Goal: Contribute content

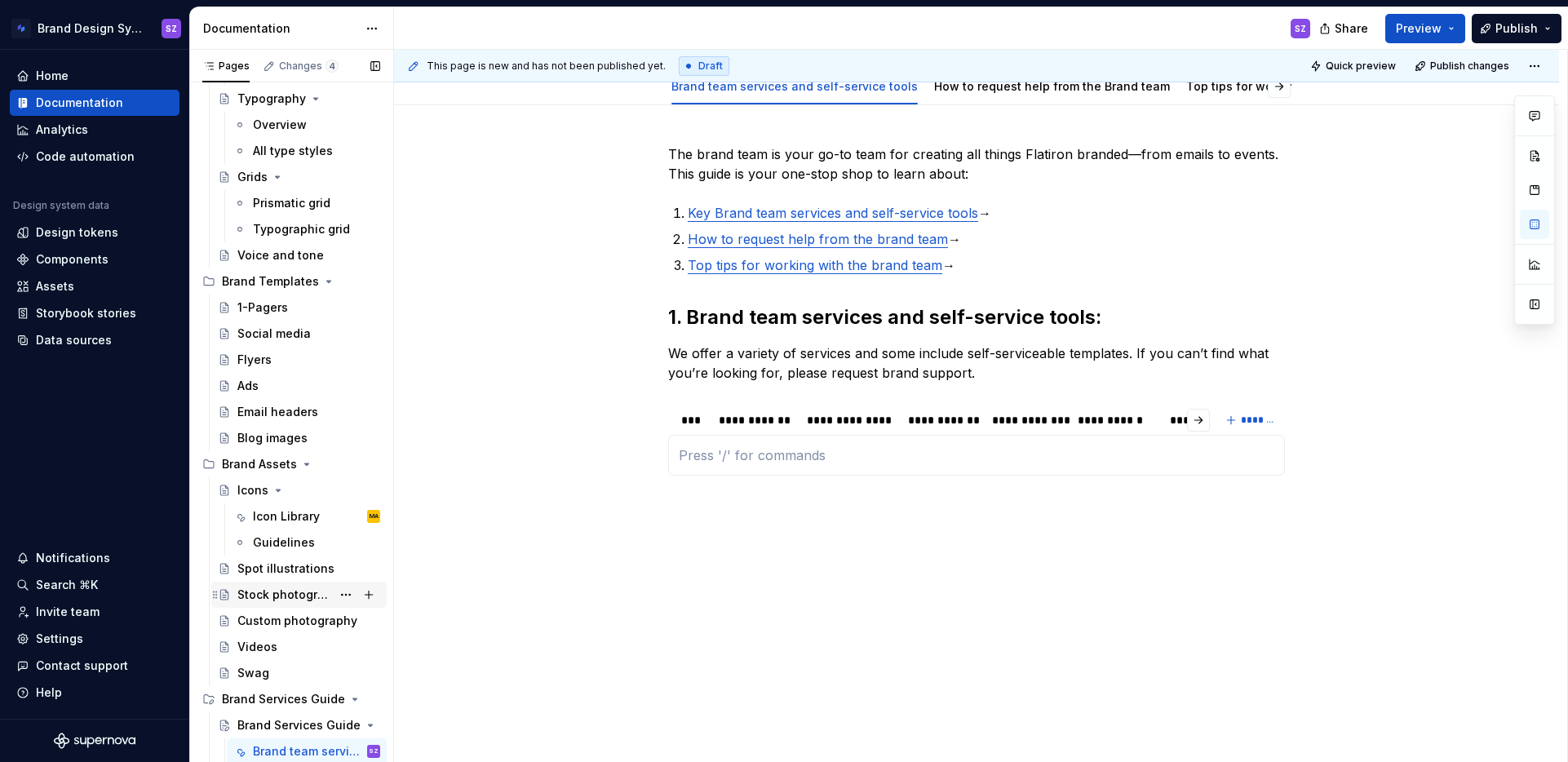
scroll to position [475, 0]
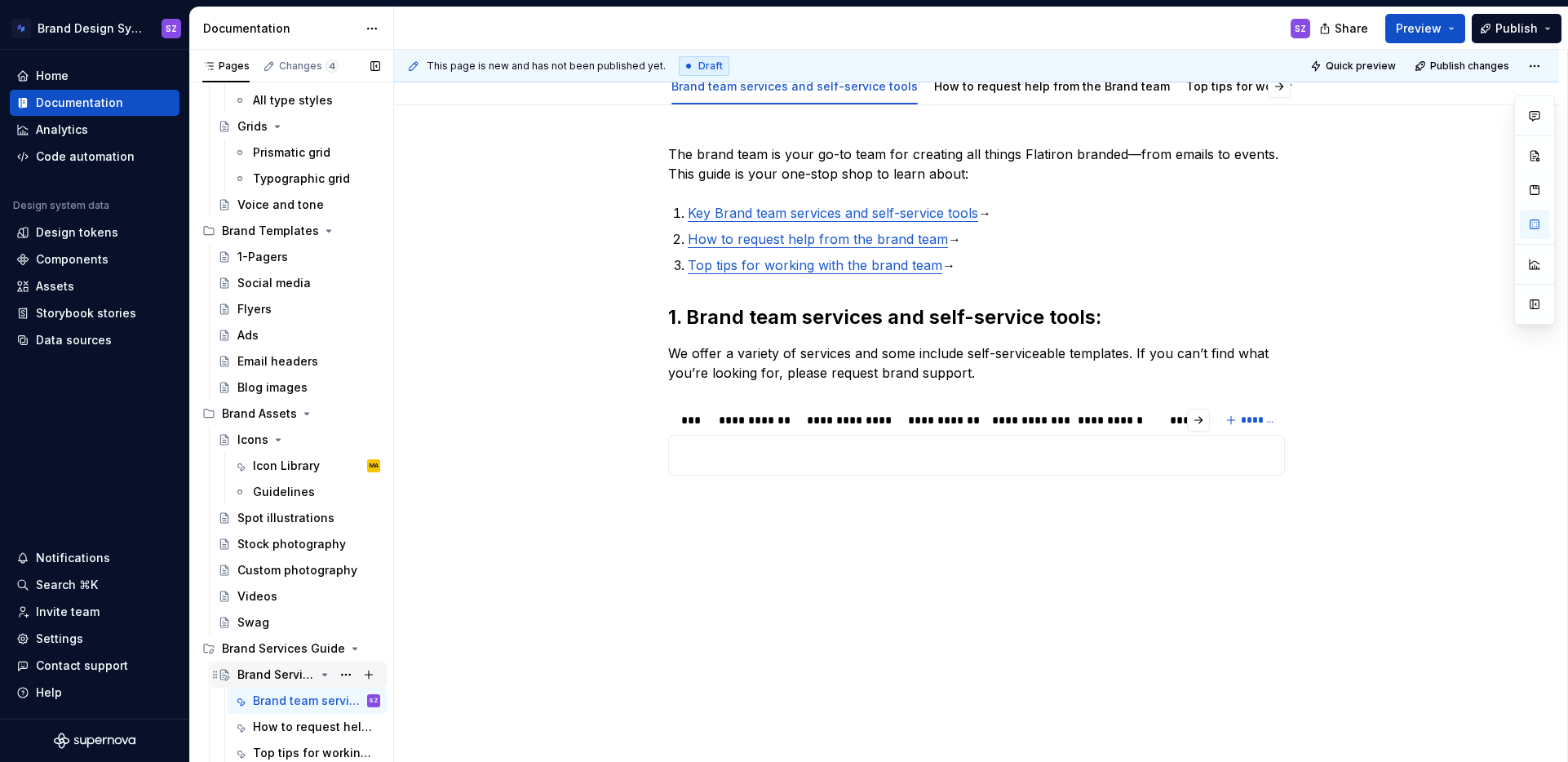
click at [327, 671] on icon "Page tree" at bounding box center [325, 675] width 13 height 13
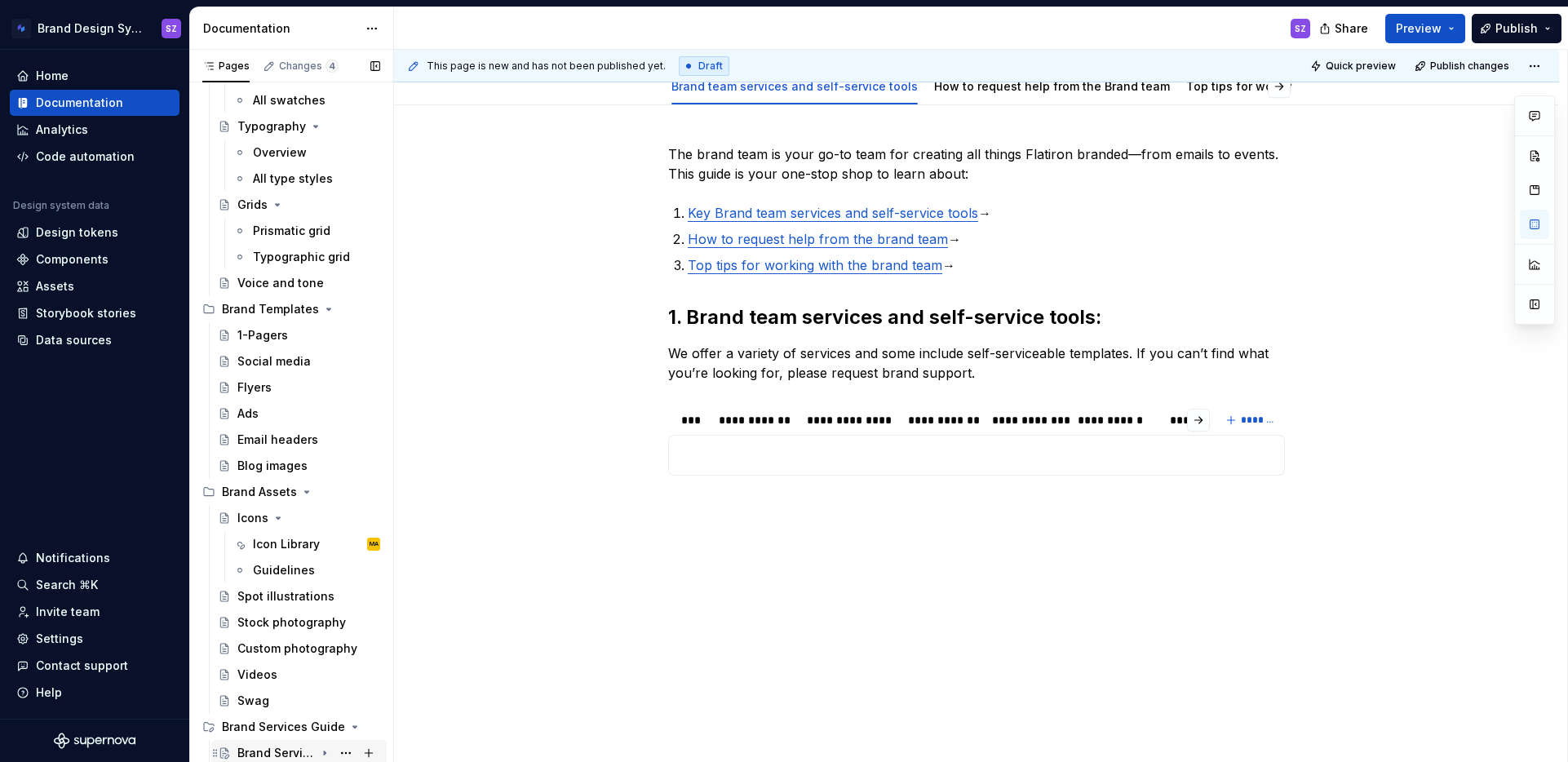
click at [326, 754] on icon "Page tree" at bounding box center [325, 754] width 13 height 13
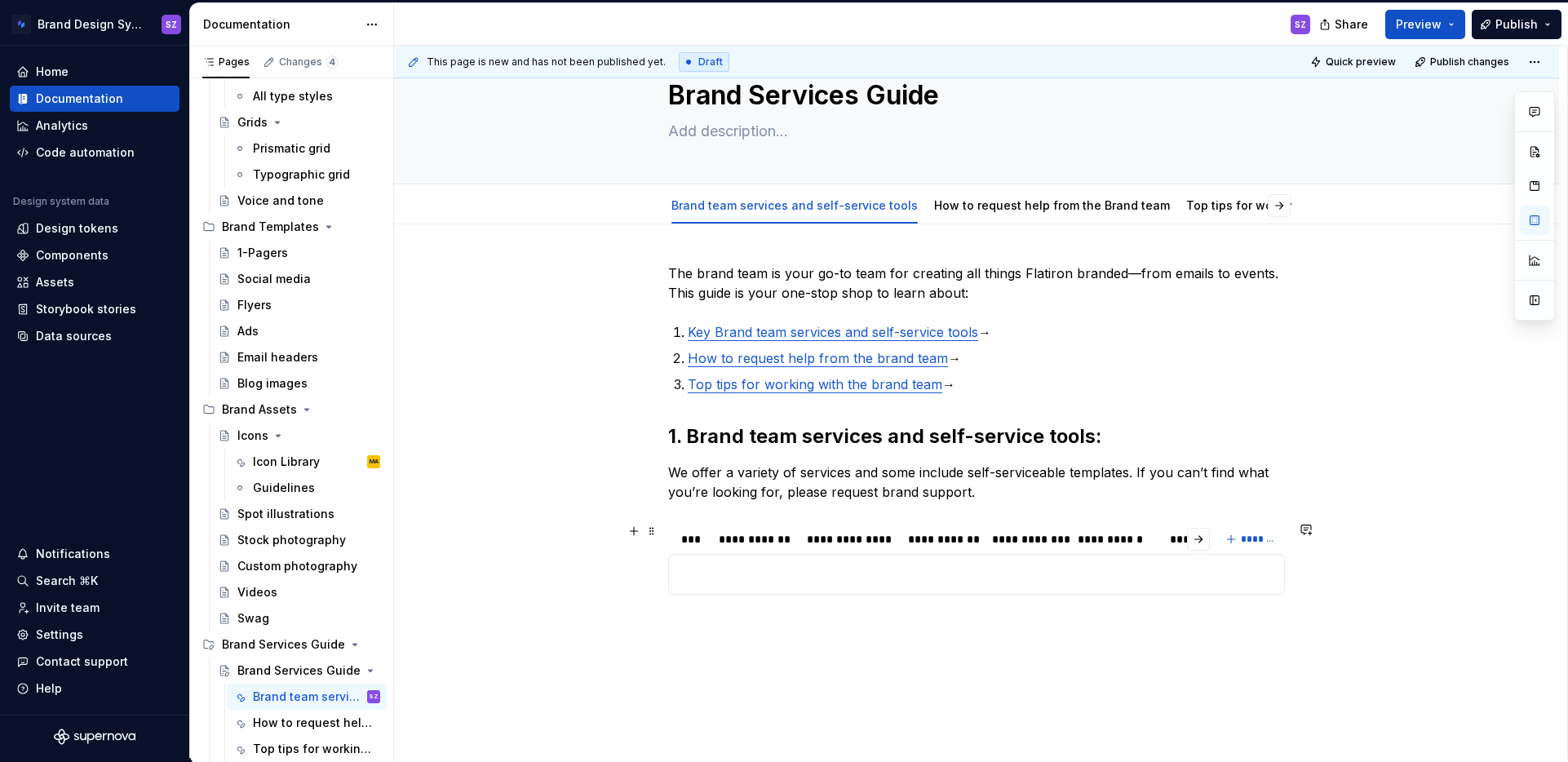
scroll to position [0, 0]
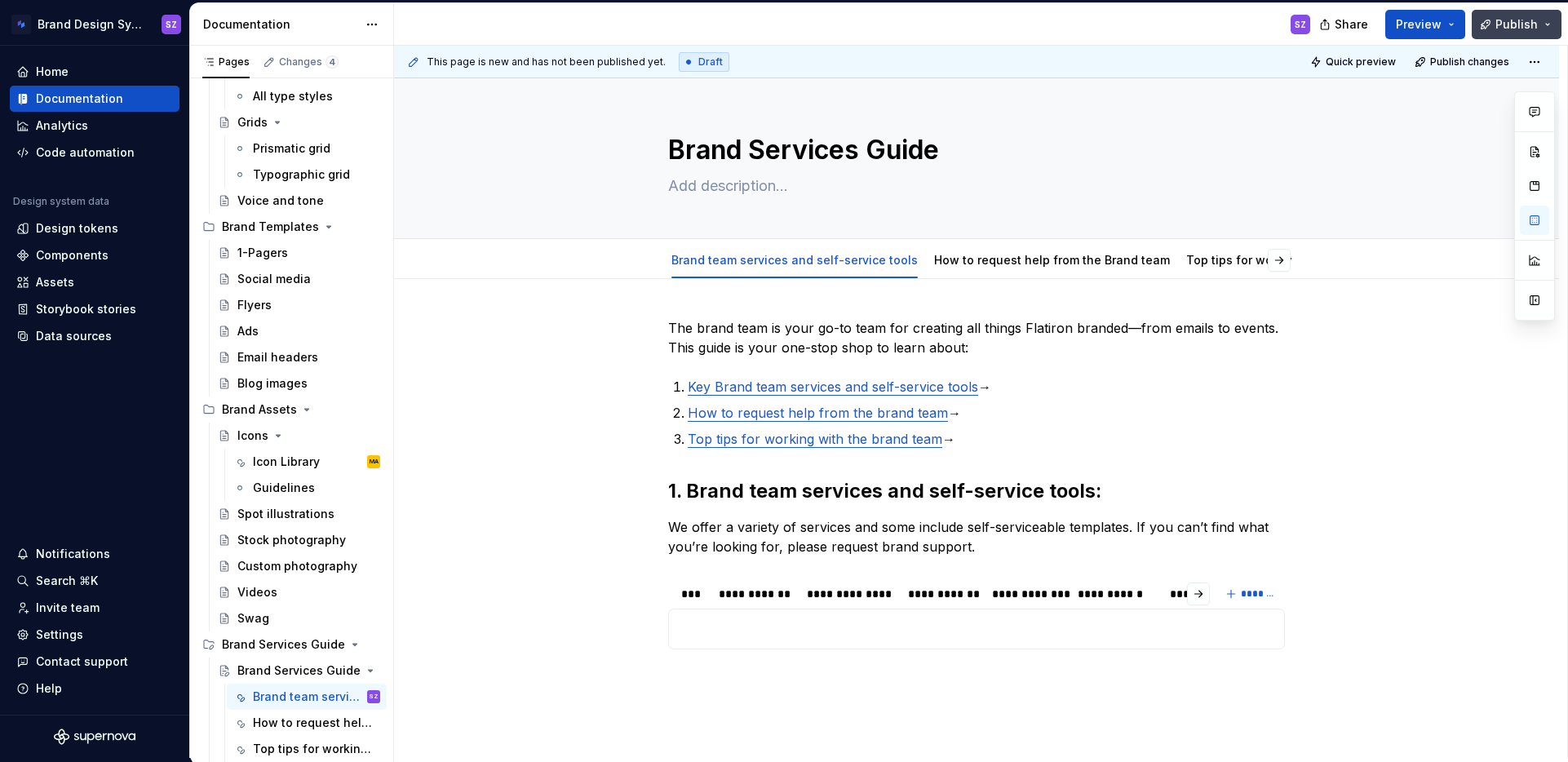
click at [1510, 22] on span "Publish" at bounding box center [1516, 24] width 42 height 16
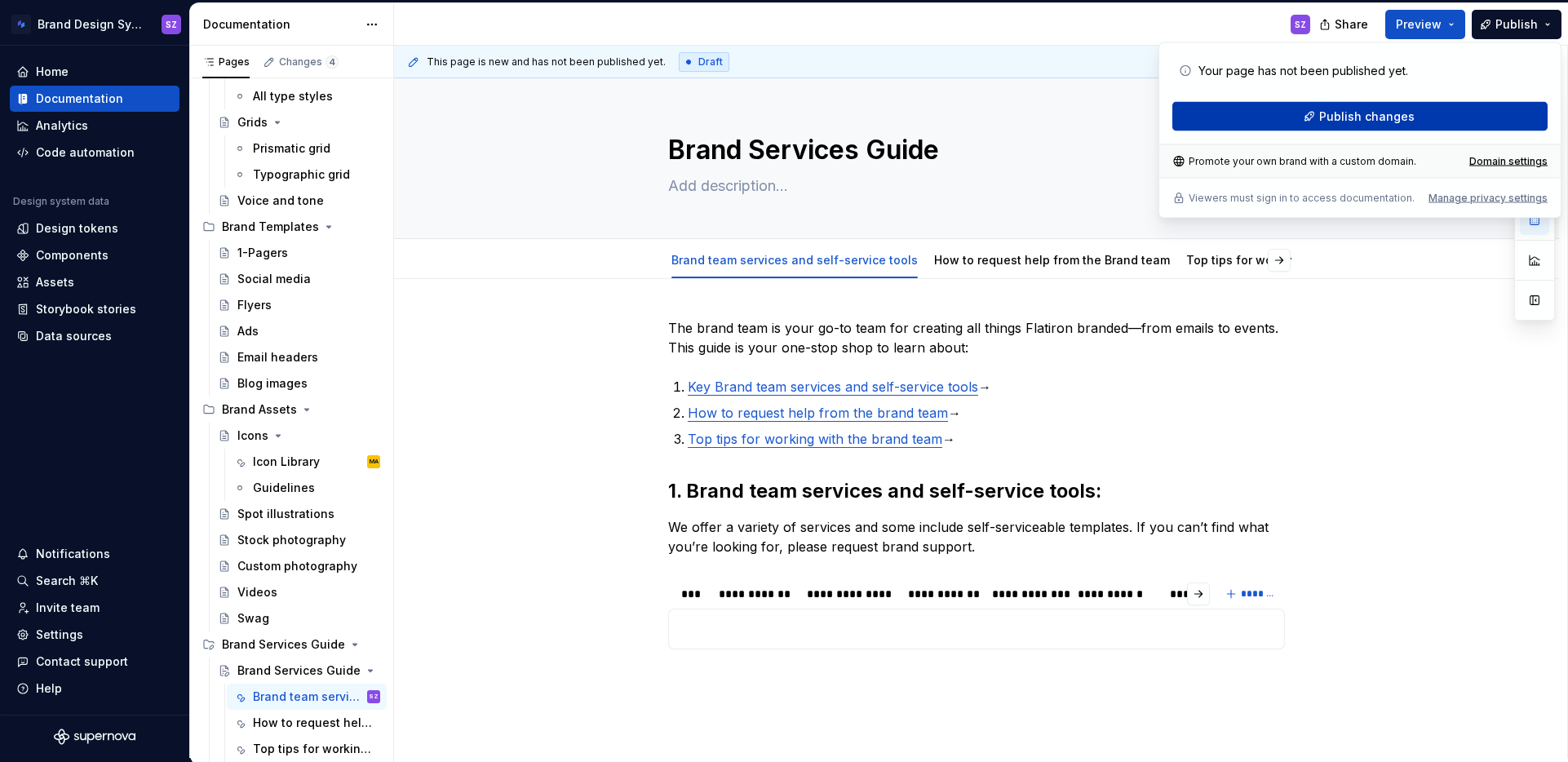
click at [1383, 119] on span "Publish changes" at bounding box center [1366, 116] width 95 height 16
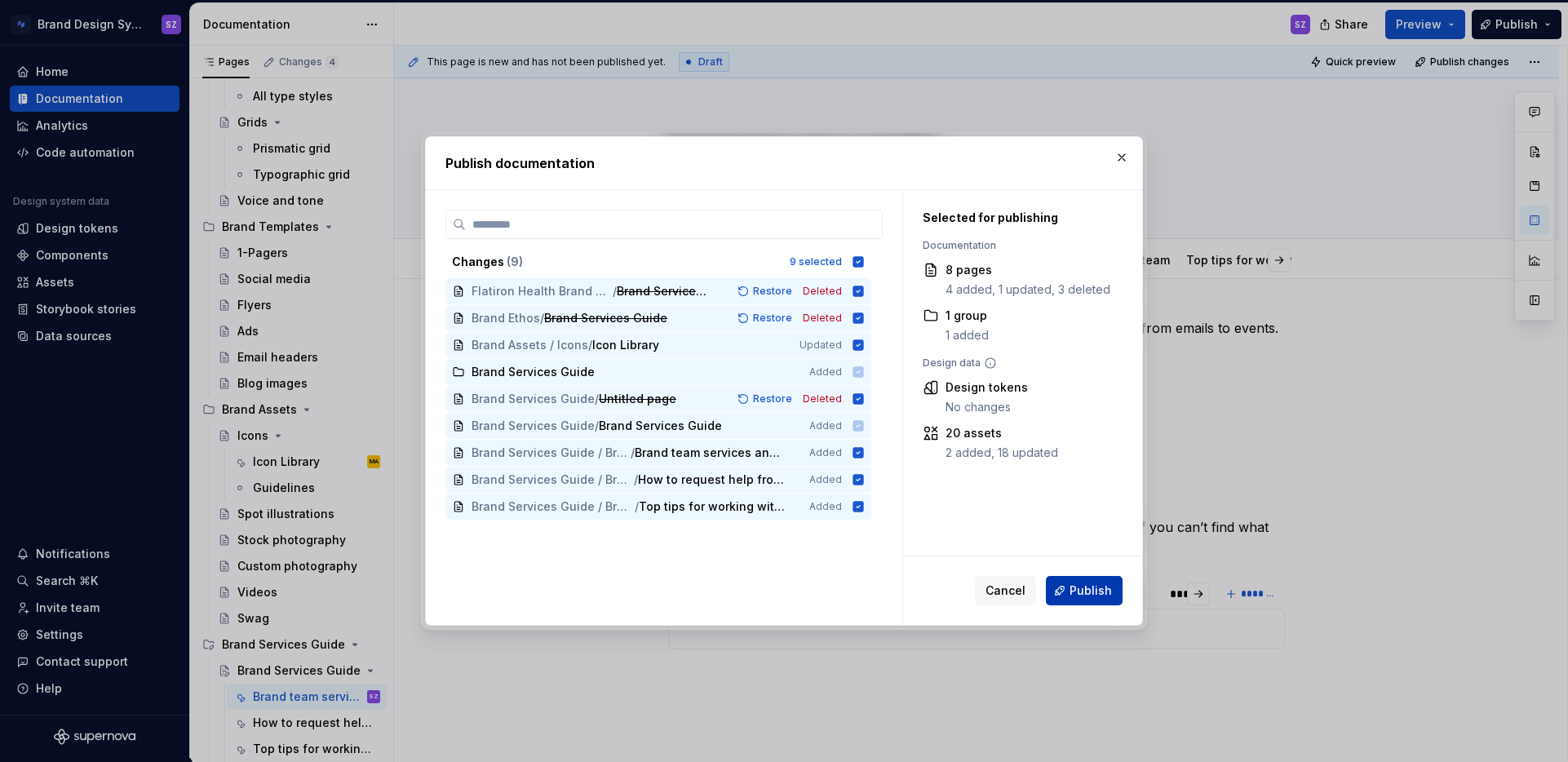
click at [1068, 597] on button "Publish" at bounding box center [1085, 590] width 77 height 29
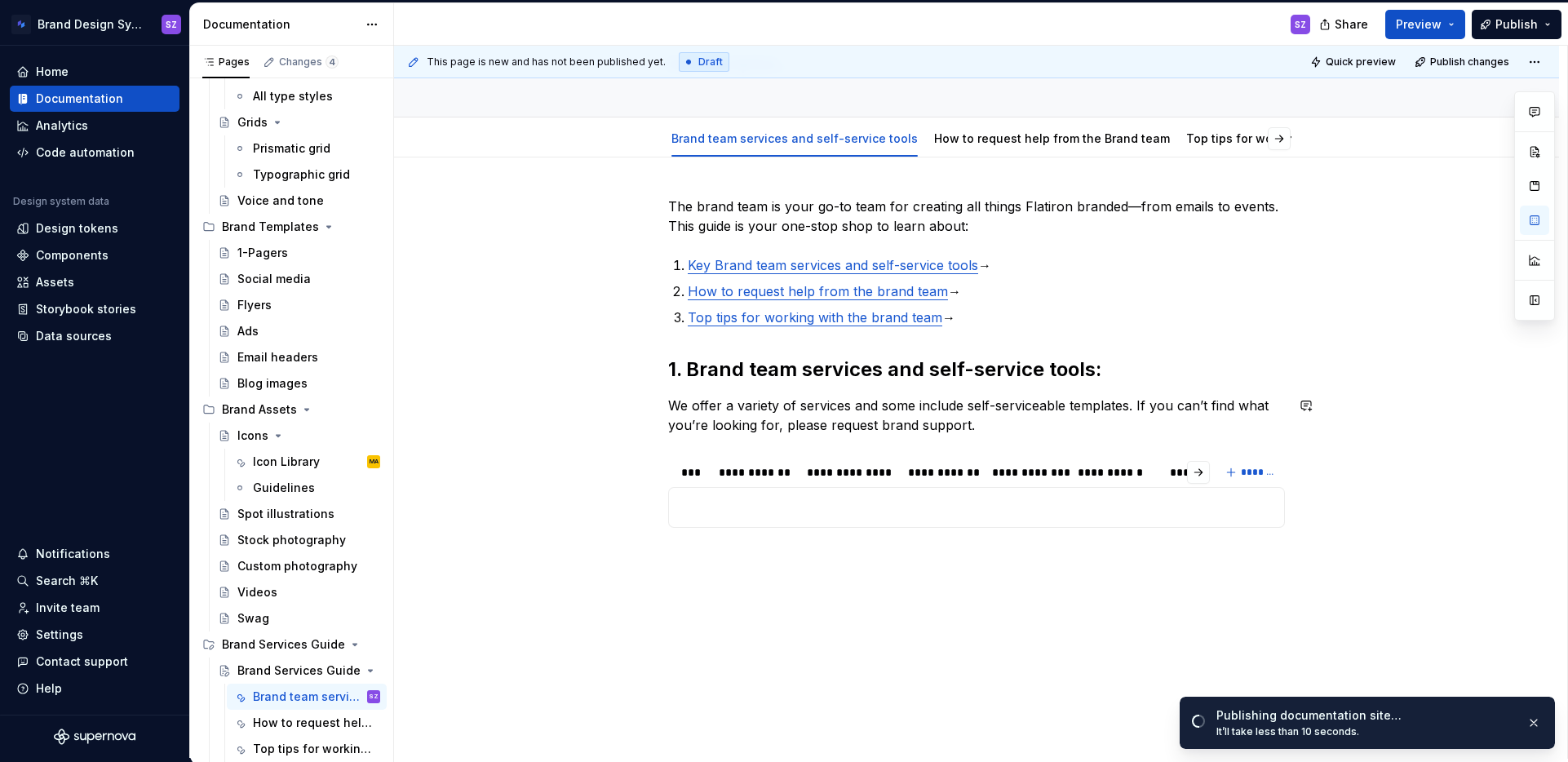
scroll to position [178, 0]
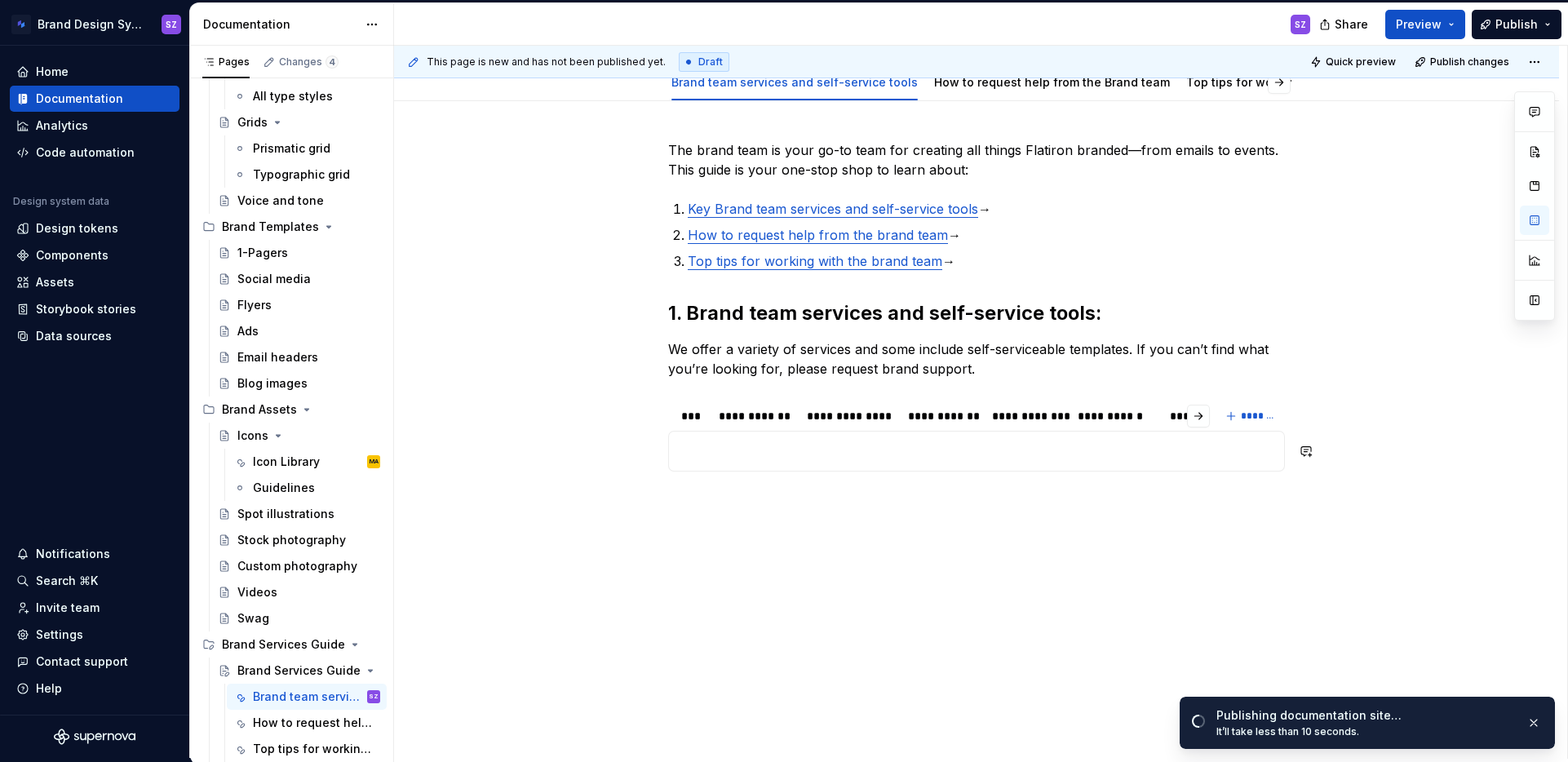
click at [1299, 734] on div "It’ll take less than 10 seconds." at bounding box center [1365, 732] width 297 height 13
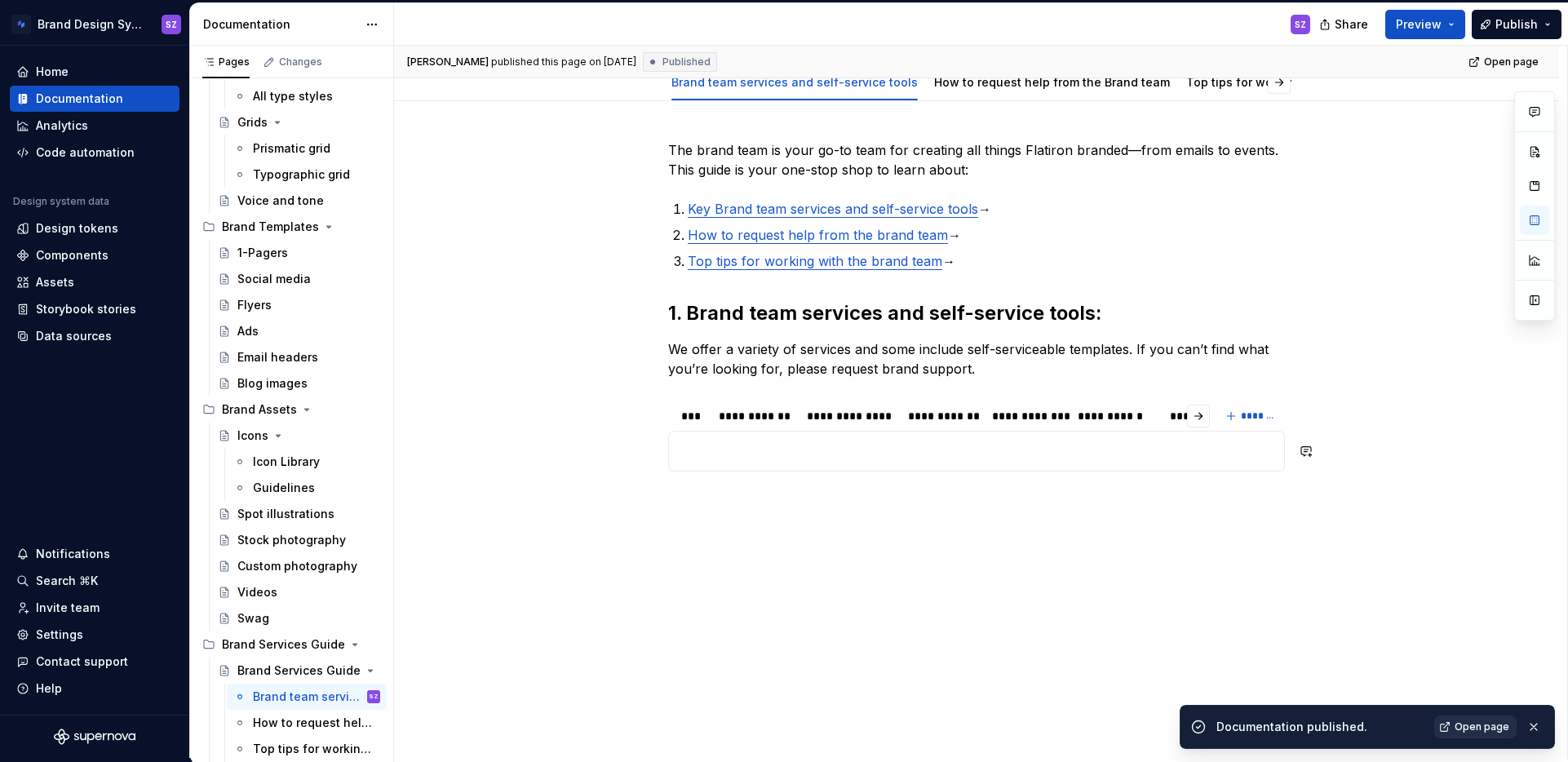
click at [1473, 728] on span "Open page" at bounding box center [1481, 727] width 55 height 13
click at [1460, 18] on button "Preview" at bounding box center [1425, 24] width 80 height 29
click at [1435, 328] on div "**********" at bounding box center [976, 430] width 1164 height 658
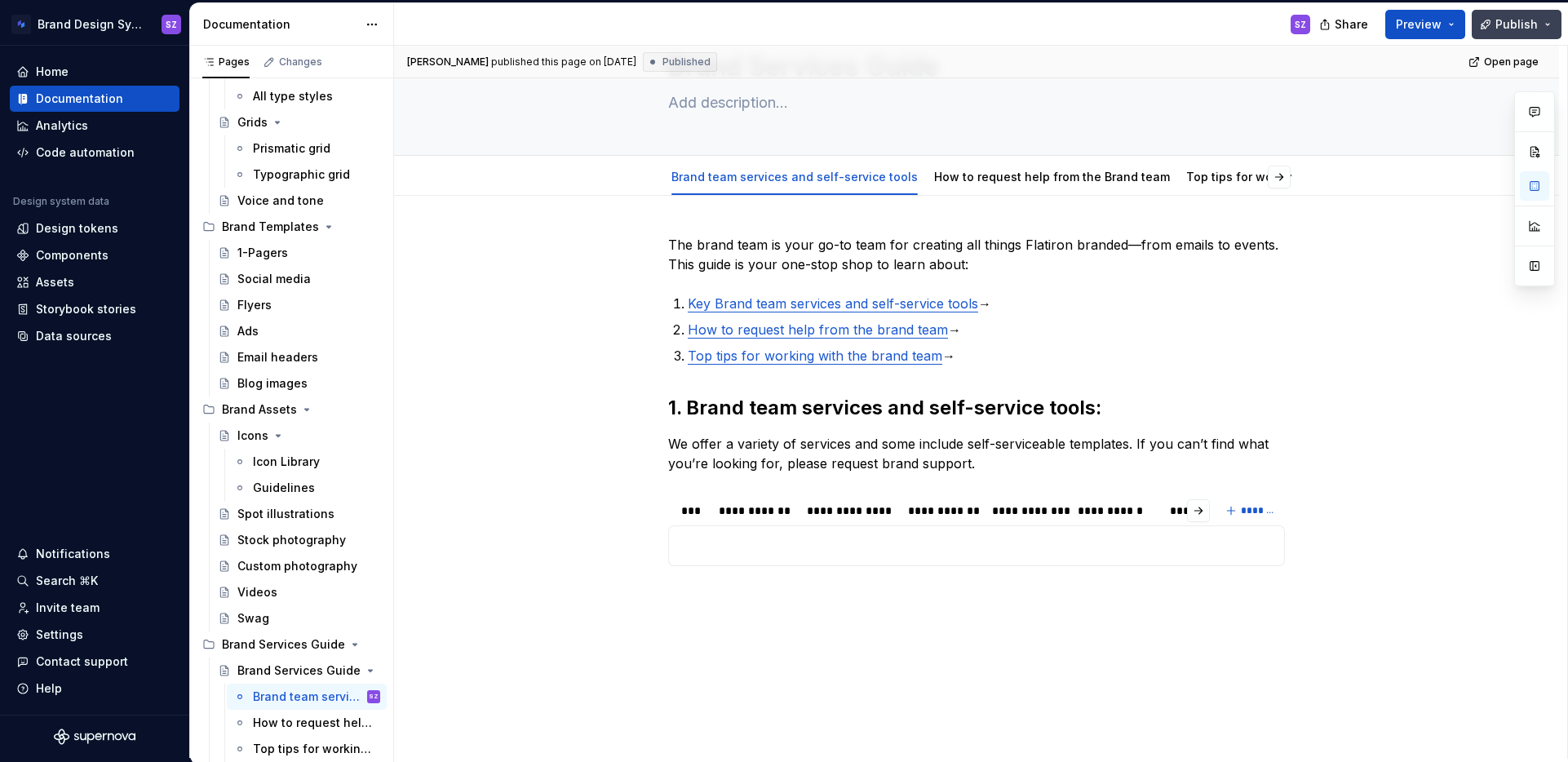
click at [1539, 25] on button "Publish" at bounding box center [1516, 24] width 89 height 29
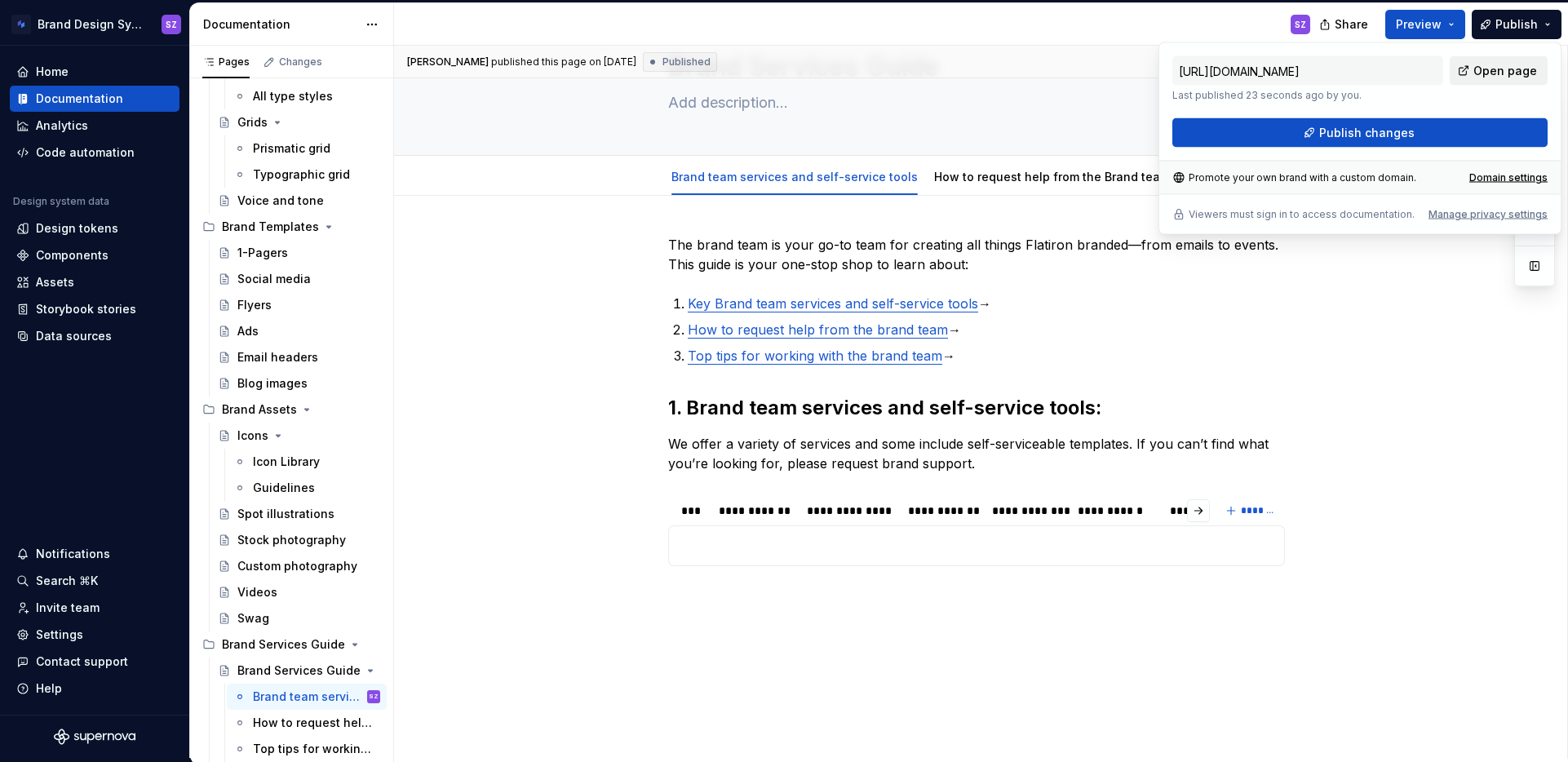
click at [1493, 67] on span "Open page" at bounding box center [1505, 71] width 64 height 16
type textarea "*"
